Goal: Transaction & Acquisition: Purchase product/service

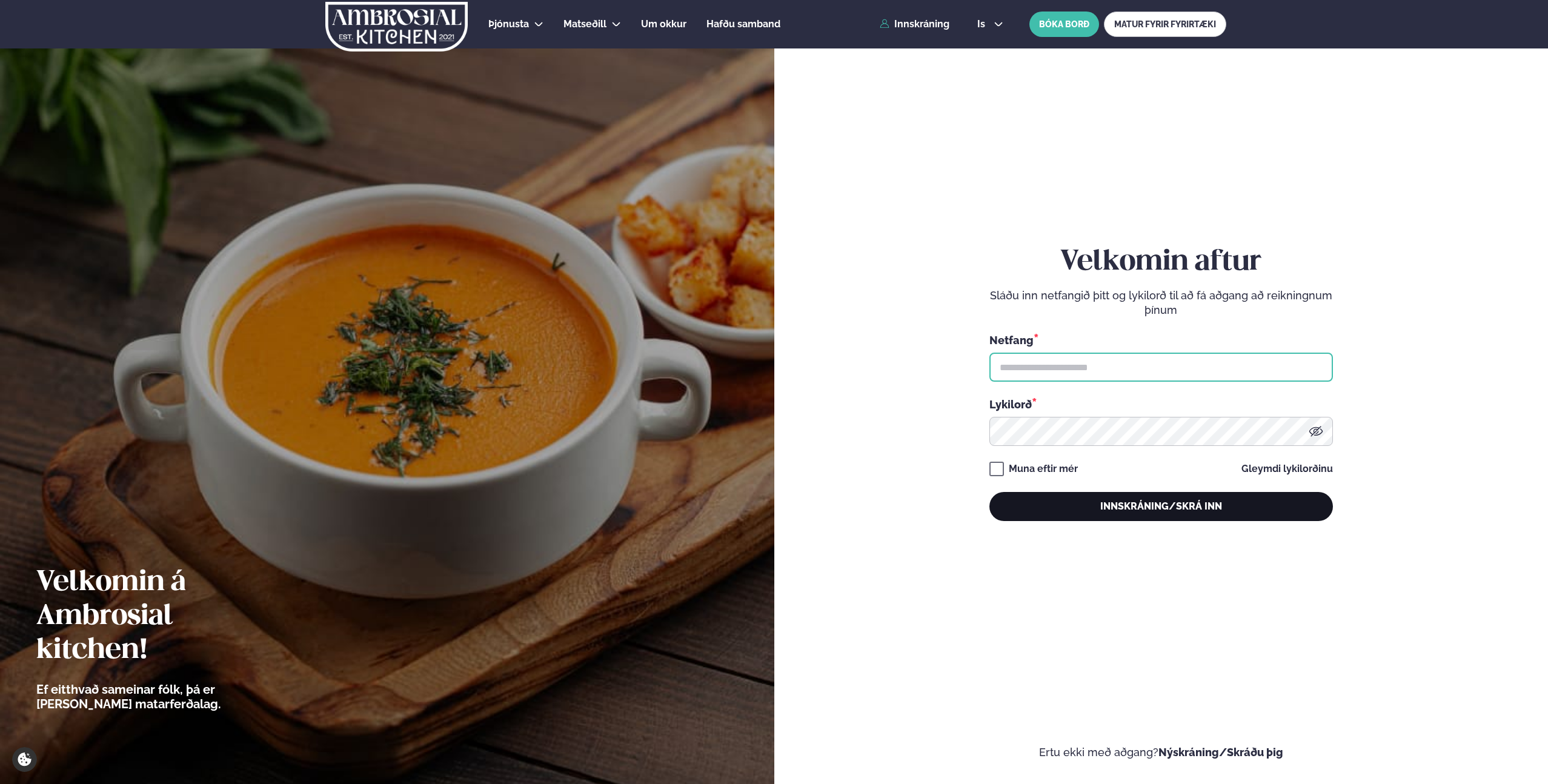
type input "**********"
click at [1154, 500] on button "Innskráning/Skrá inn" at bounding box center [1161, 506] width 343 height 29
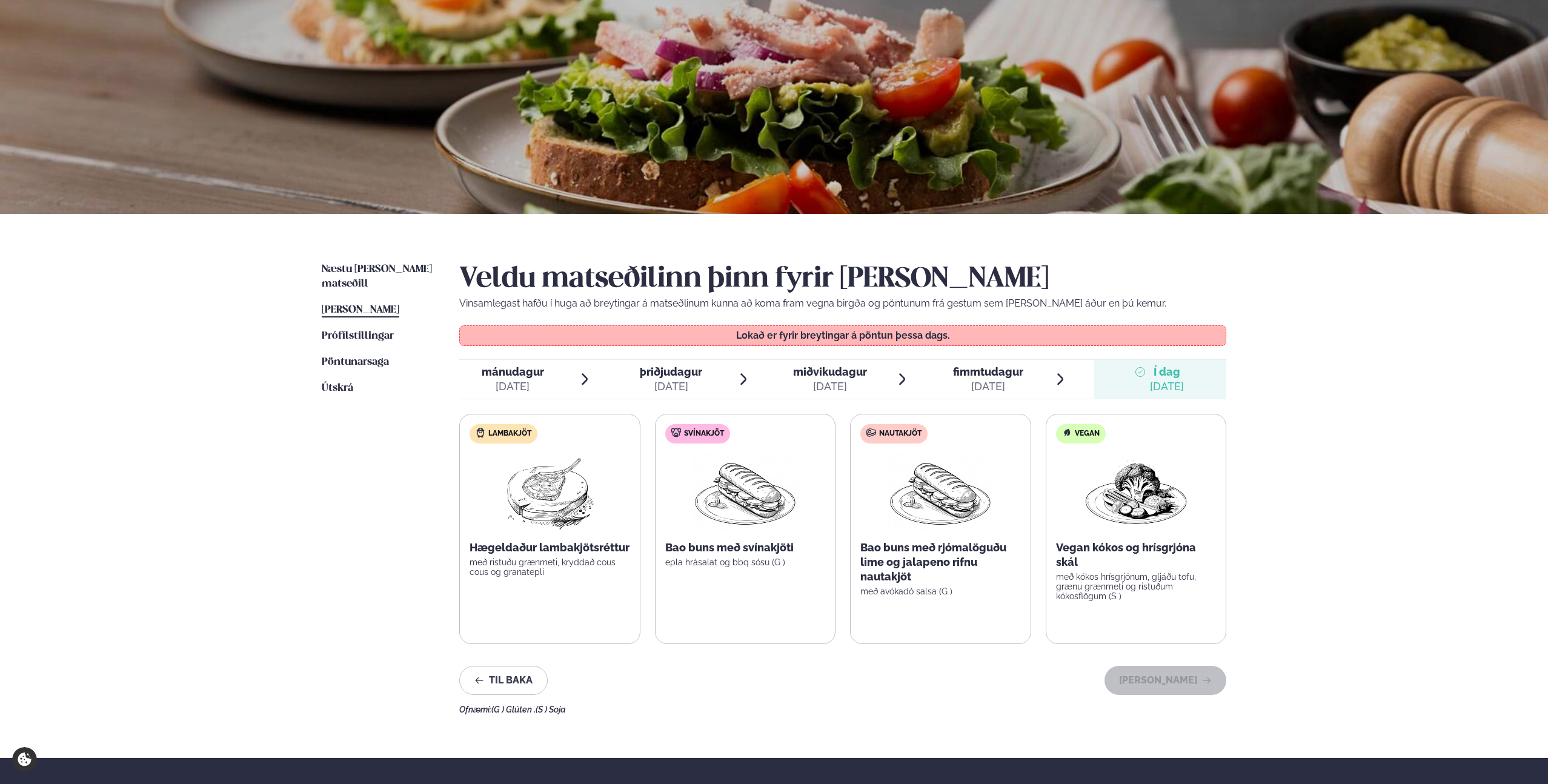
scroll to position [121, 0]
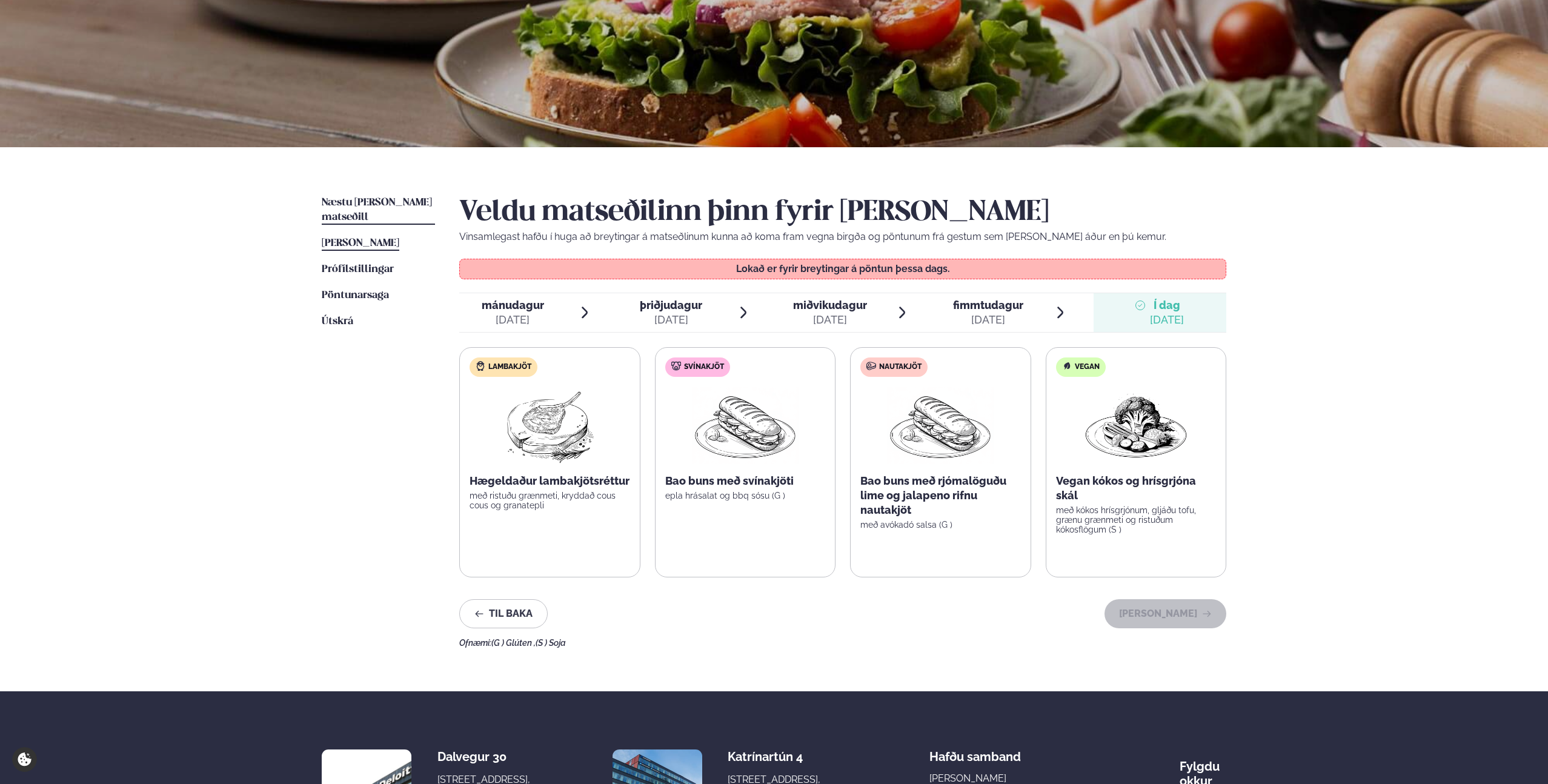
click at [366, 203] on span "Næstu [PERSON_NAME] matseðill" at bounding box center [376, 209] width 110 height 25
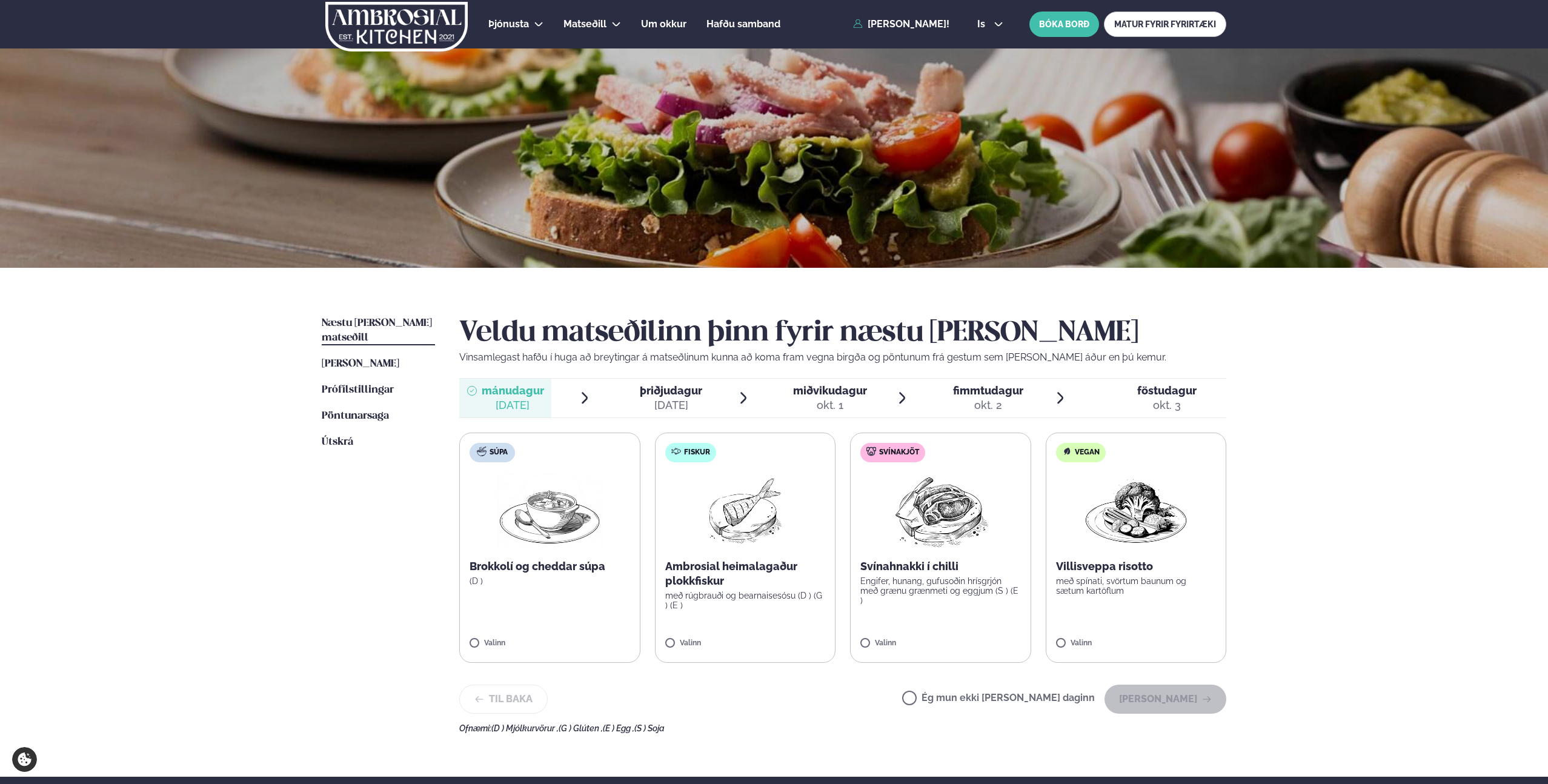
scroll to position [37, 0]
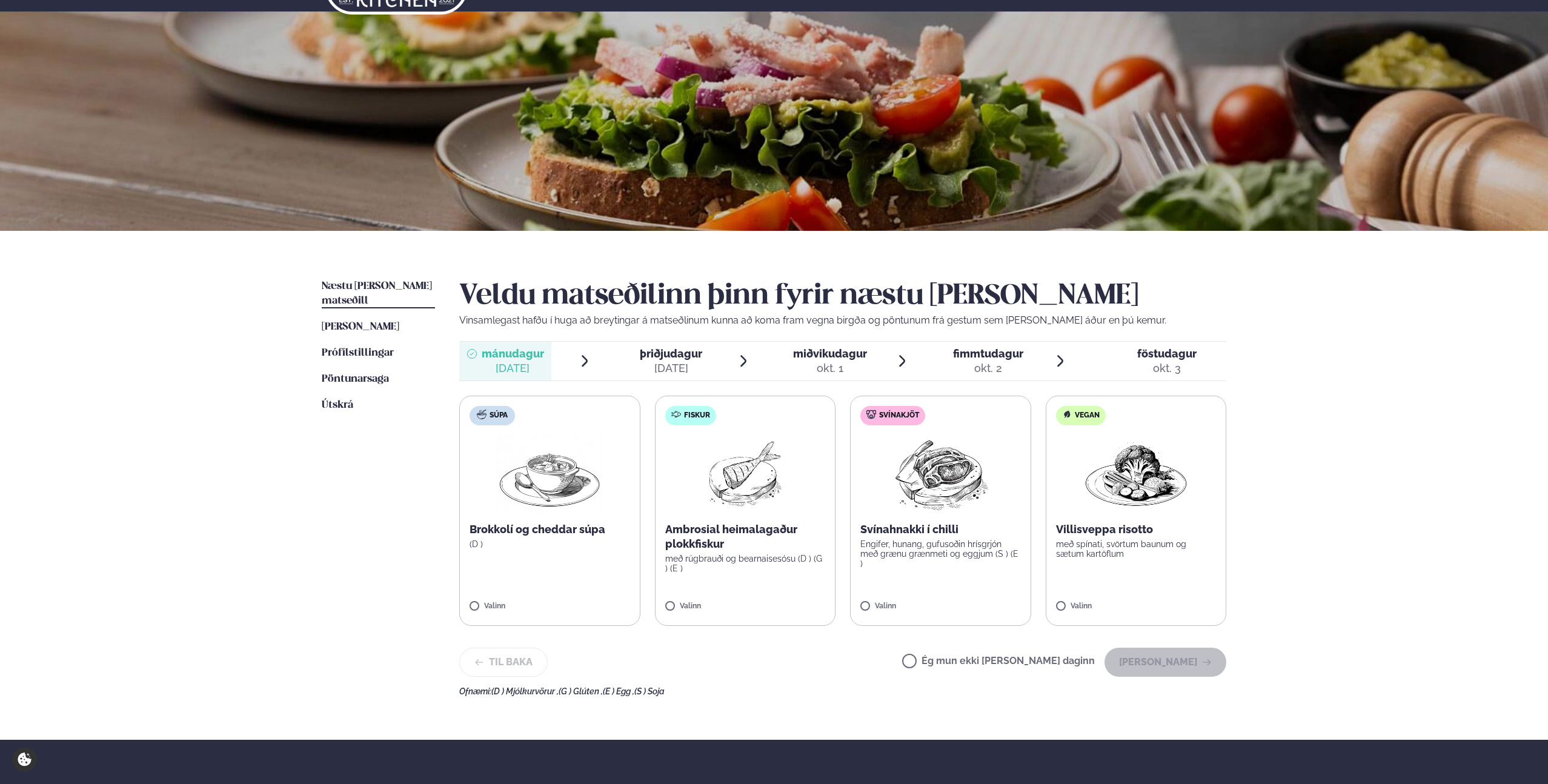
click at [618, 352] on span "þriðjudagur þri. [DATE]" at bounding box center [663, 361] width 92 height 39
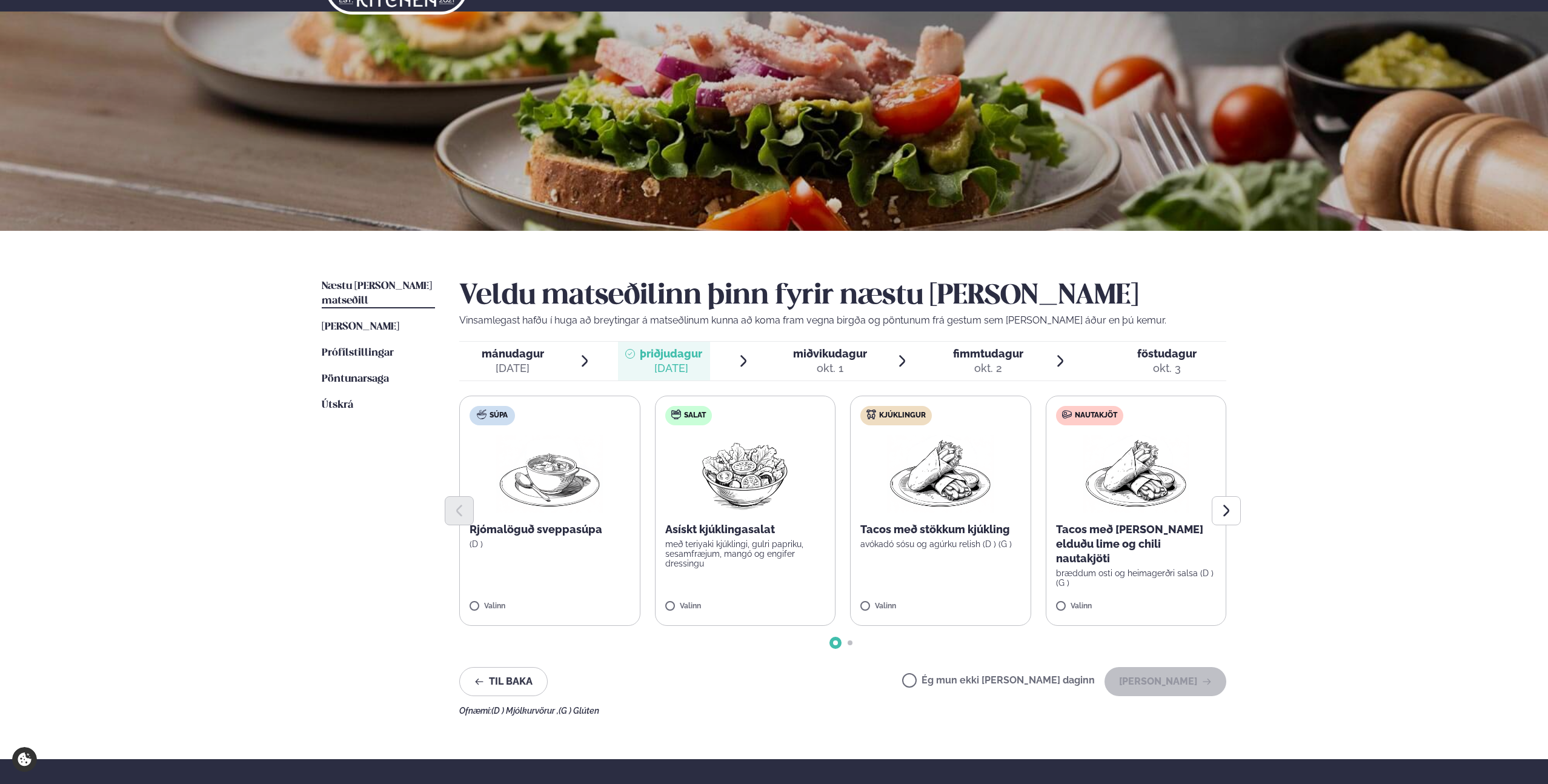
click at [885, 477] on label "Kjúklingur Tacos með stökkum kjúkling avókadó sósu og agúrku relish (D ) (G ) V…" at bounding box center [941, 511] width 181 height 230
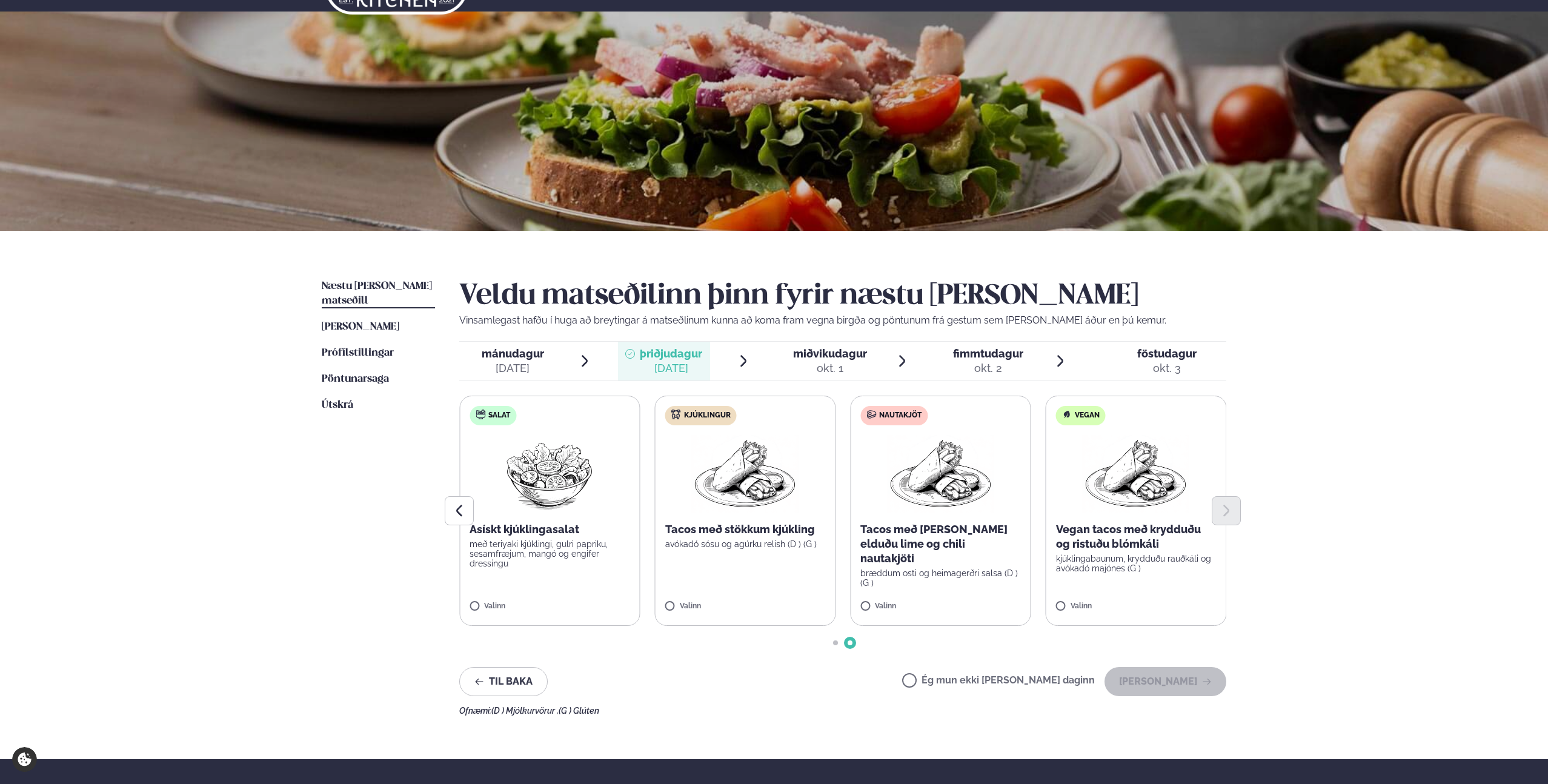
drag, startPoint x: 700, startPoint y: 519, endPoint x: 717, endPoint y: 474, distance: 48.1
click at [700, 518] on div at bounding box center [842, 510] width 767 height 29
click at [743, 443] on img at bounding box center [746, 474] width 107 height 77
click at [702, 602] on div at bounding box center [710, 600] width 46 height 25
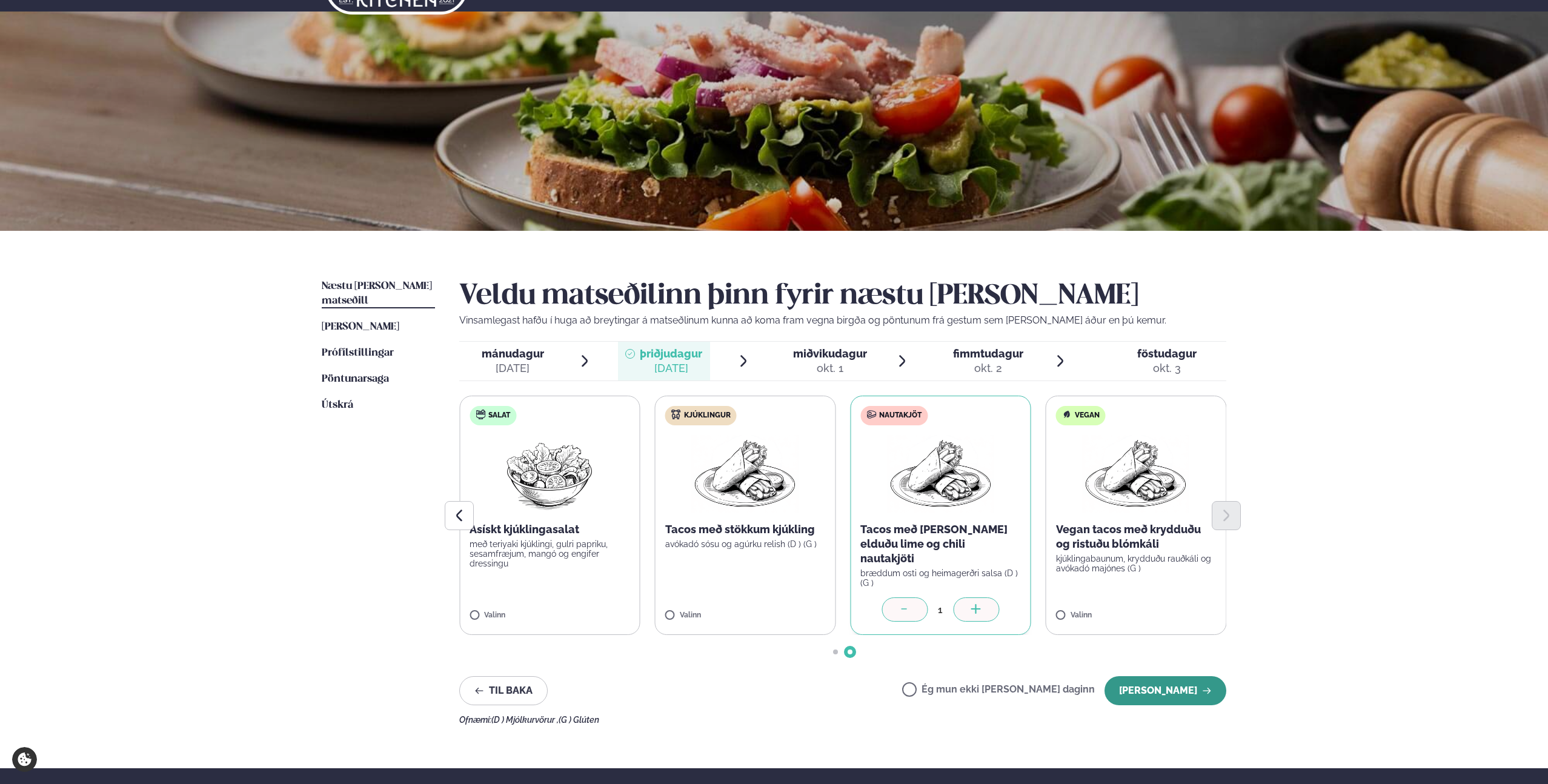
click at [1163, 676] on button "[PERSON_NAME]" at bounding box center [1166, 690] width 122 height 29
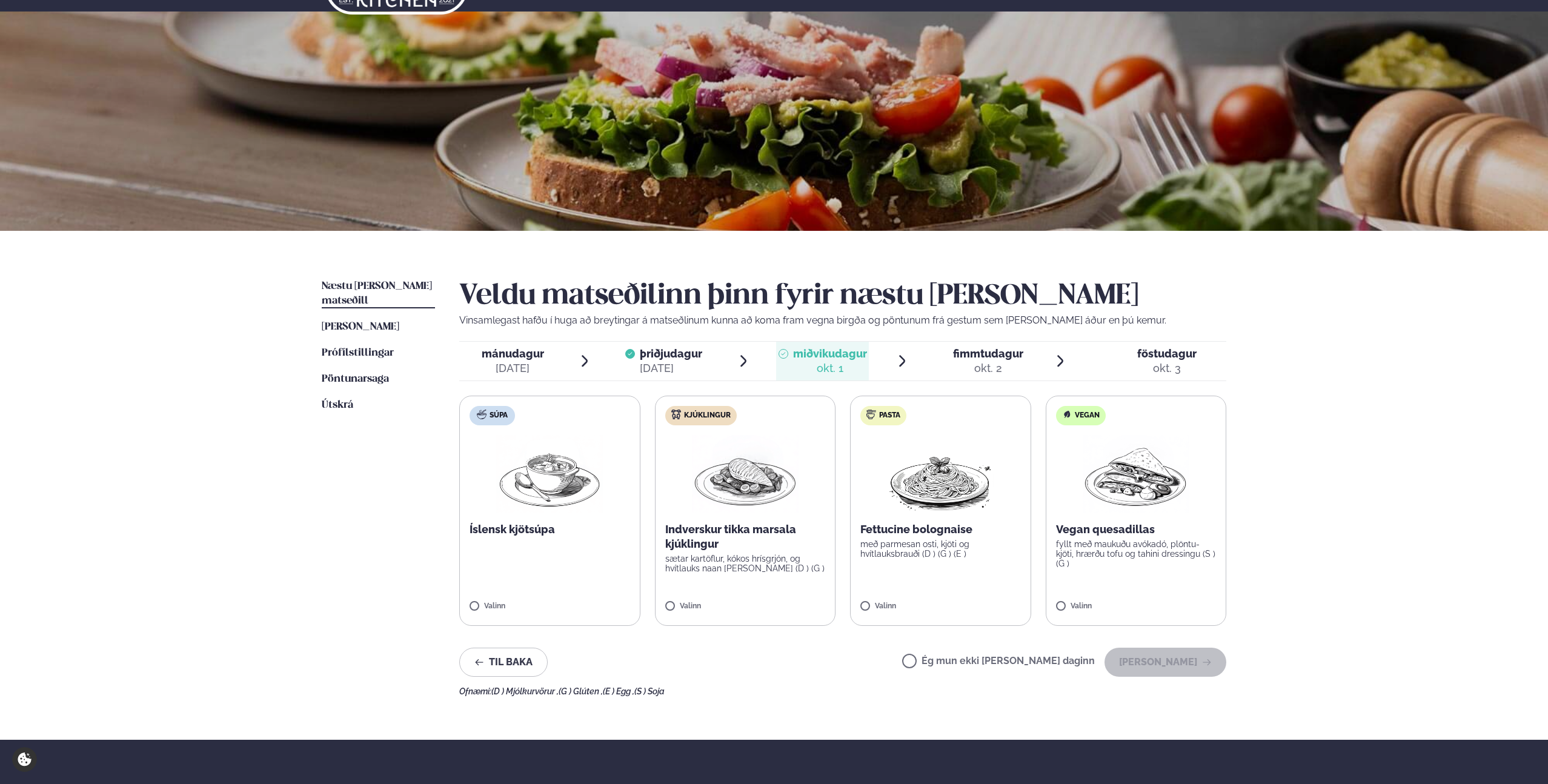
click at [981, 371] on div "okt. 2" at bounding box center [988, 368] width 70 height 15
